Goal: Information Seeking & Learning: Learn about a topic

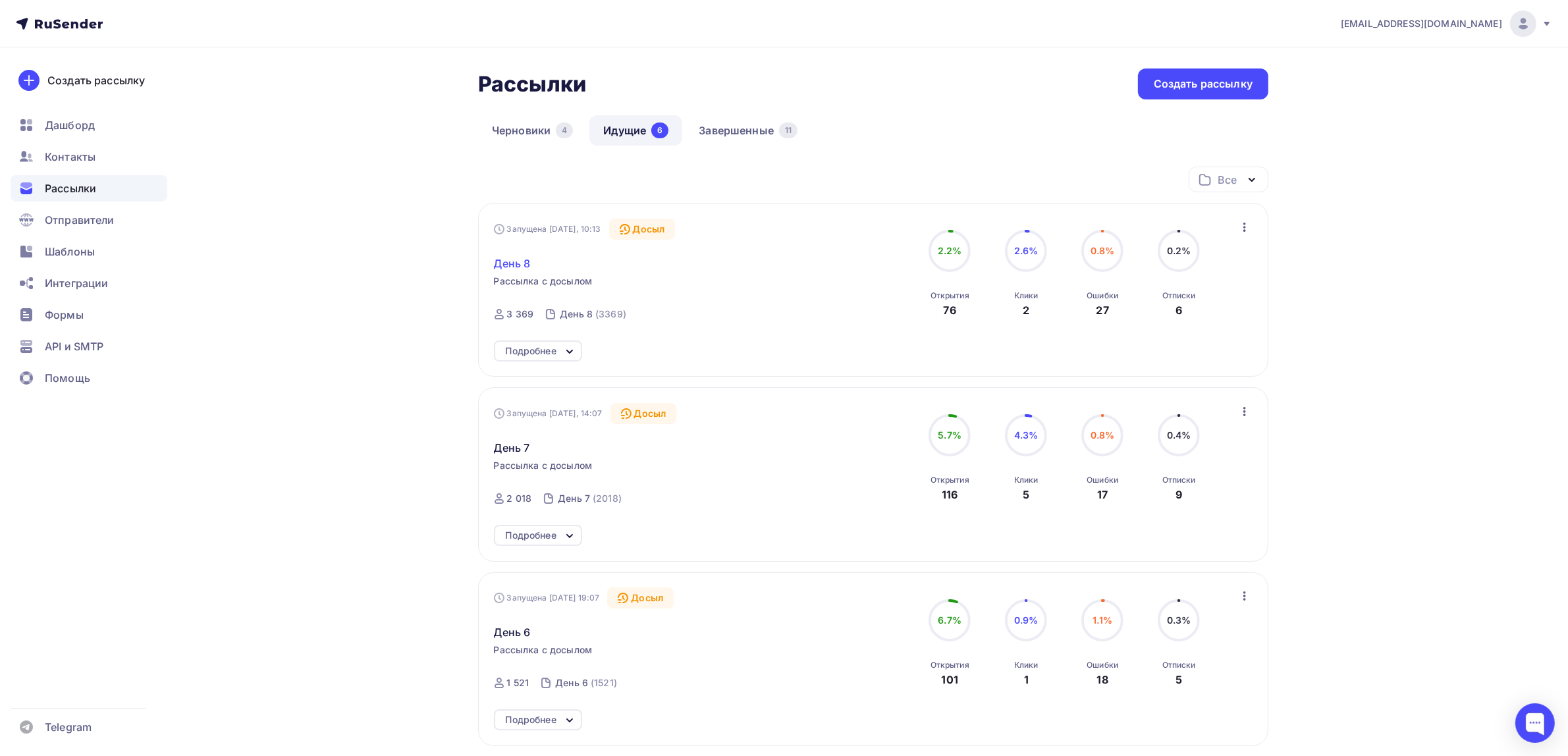
click at [521, 260] on span "День 8" at bounding box center [512, 263] width 37 height 16
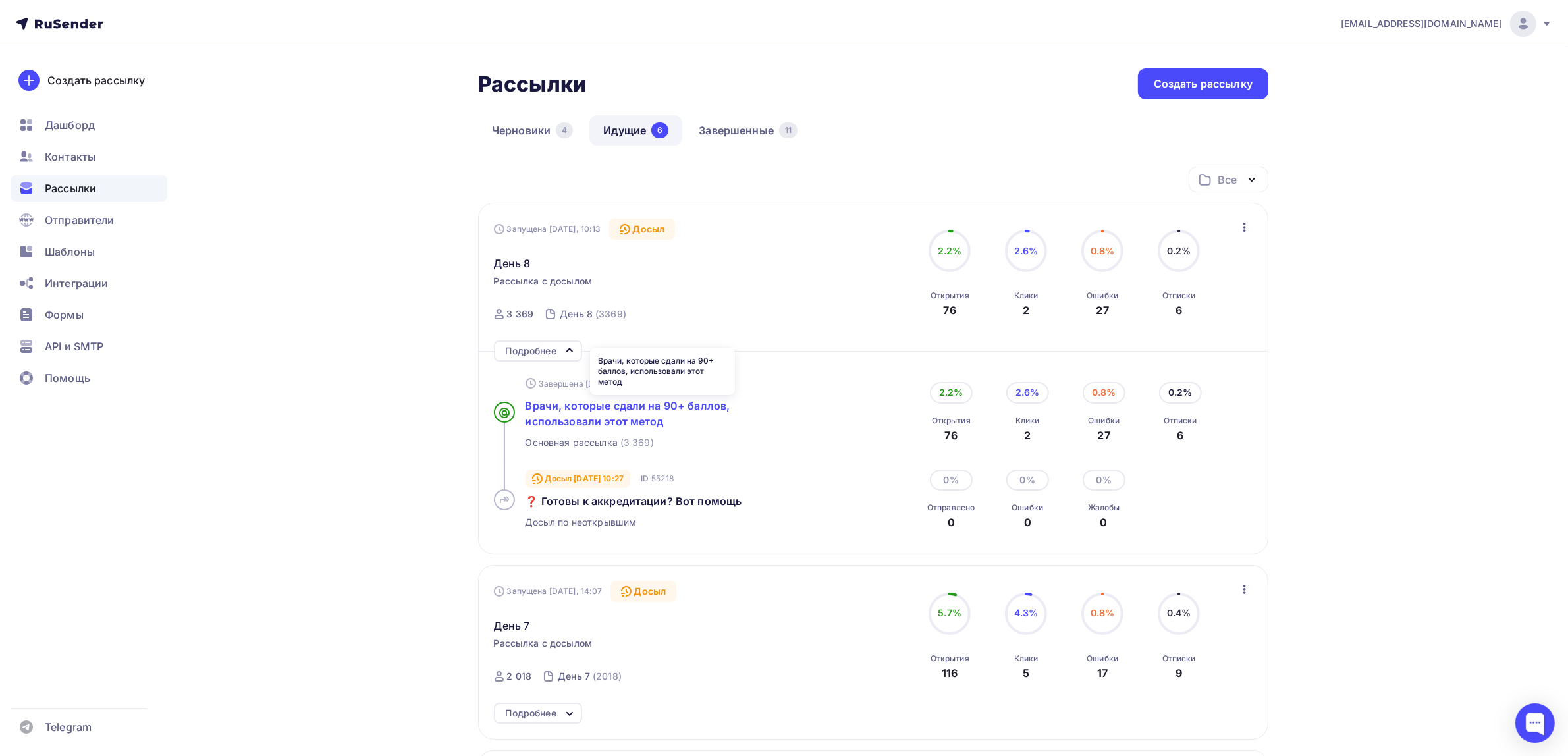
click at [570, 416] on span "Врачи, которые сдали на 90+ баллов, использовали этот метод" at bounding box center [627, 414] width 205 height 29
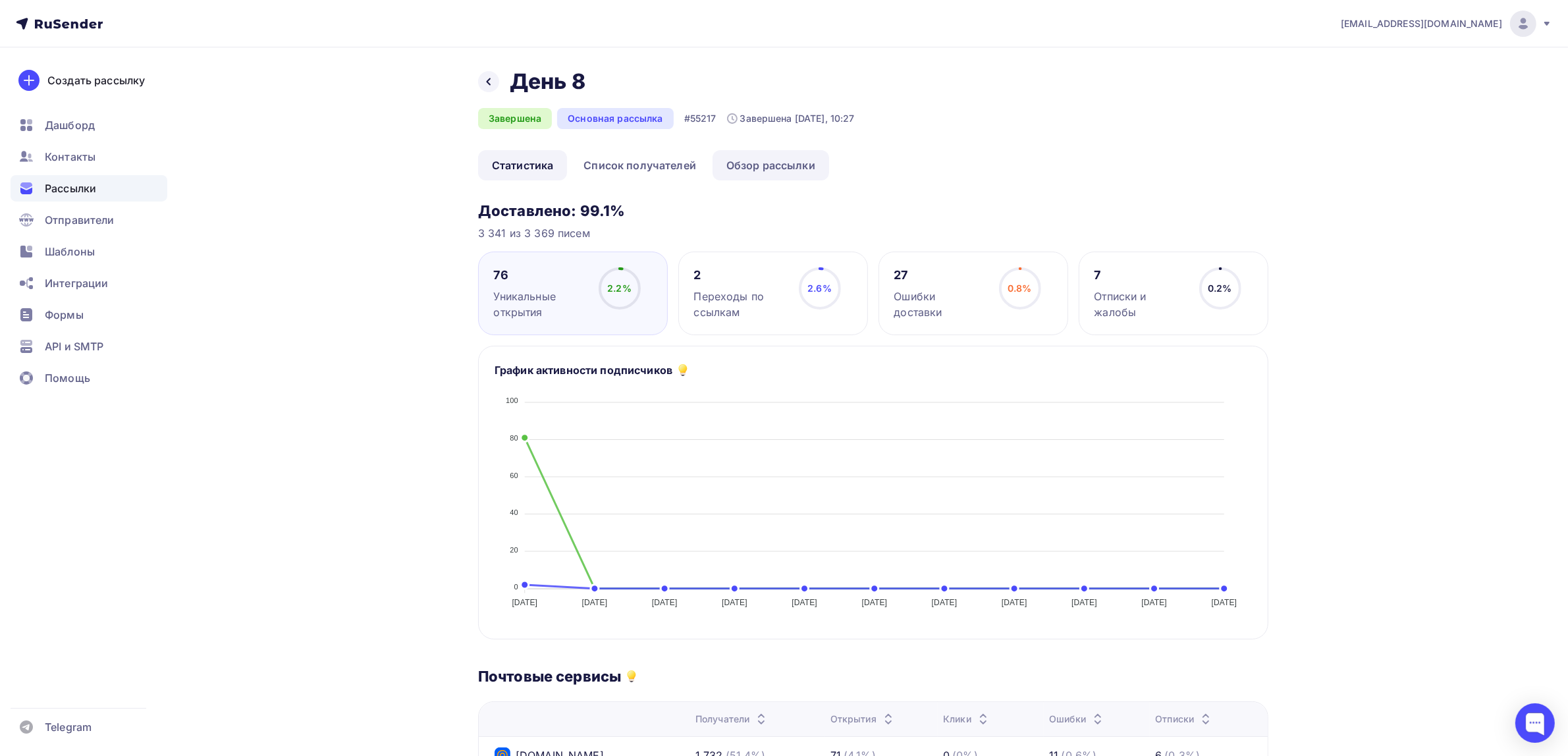
click at [784, 165] on link "Обзор рассылки" at bounding box center [771, 165] width 117 height 30
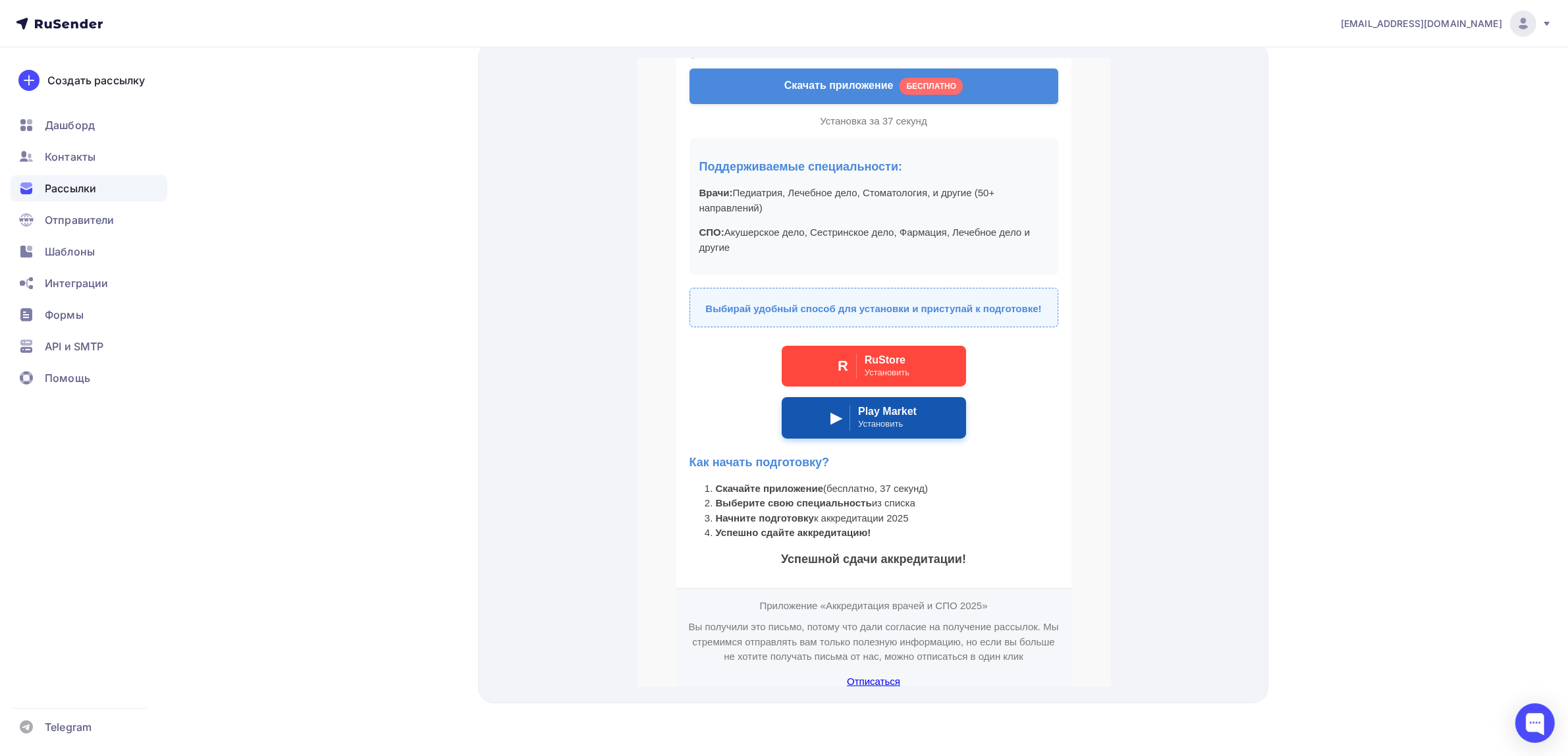
scroll to position [388, 0]
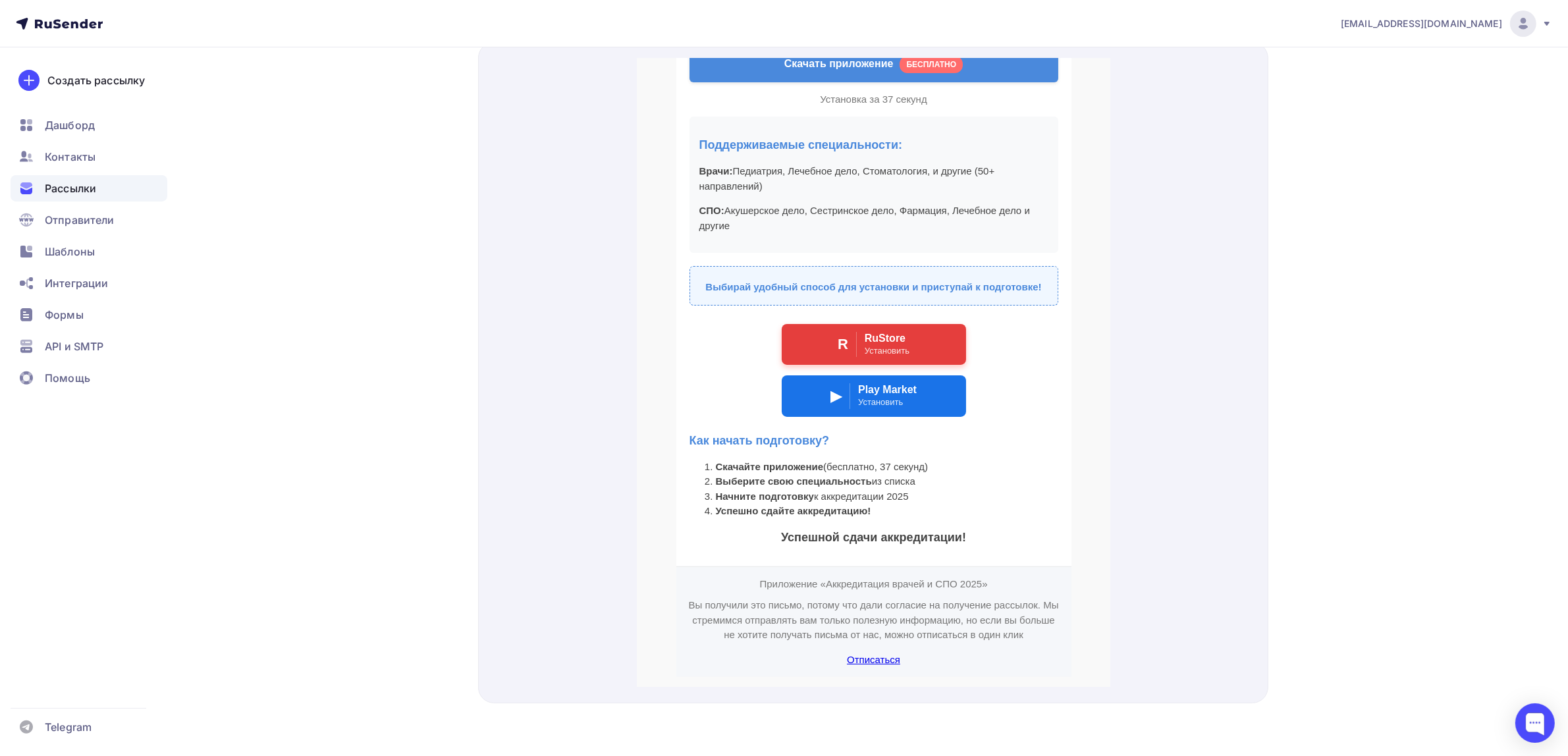
click at [896, 324] on div "RuStore" at bounding box center [886, 322] width 45 height 13
click at [911, 396] on td "▶ Play Market Установить" at bounding box center [873, 381] width 185 height 42
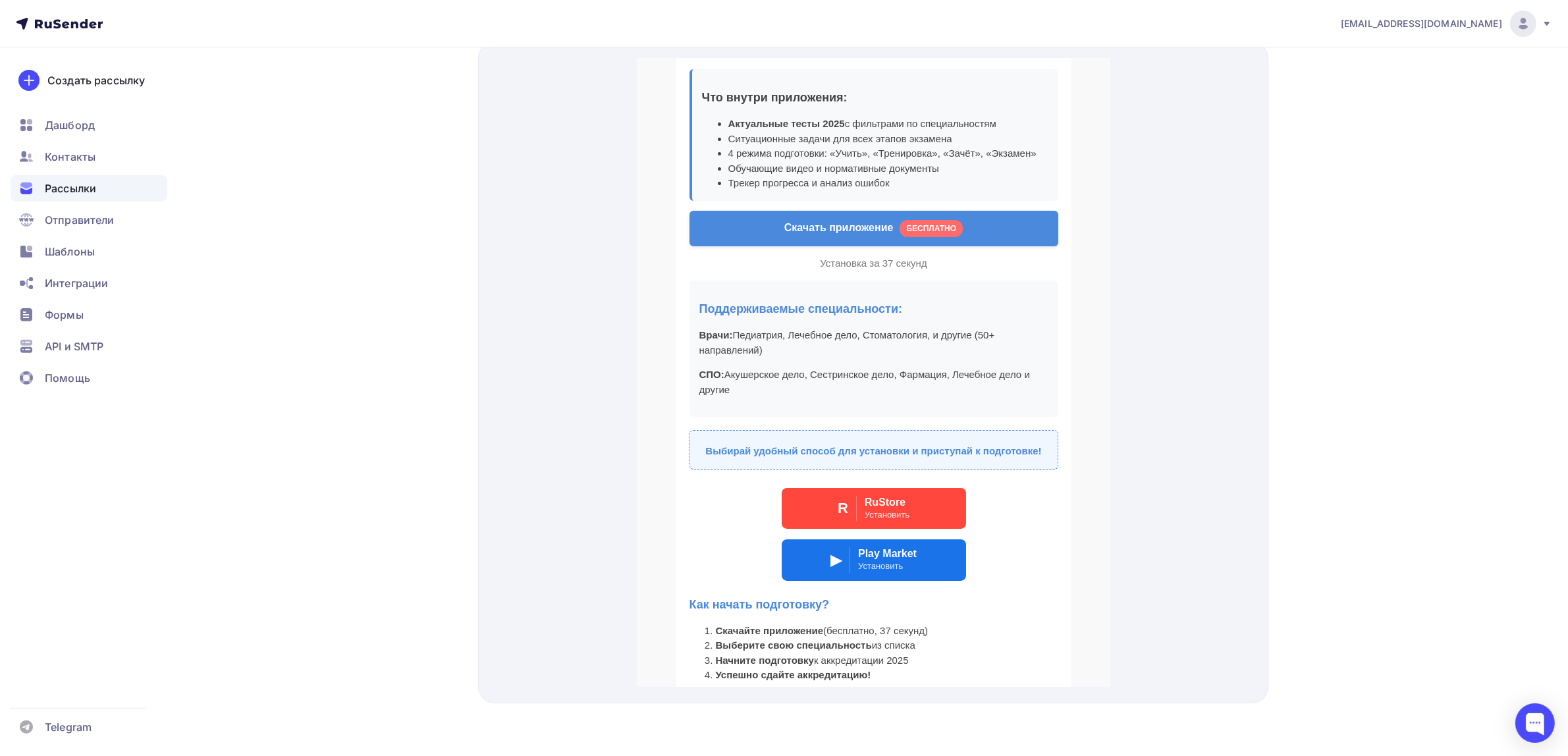
scroll to position [0, 0]
